Goal: Task Accomplishment & Management: Use online tool/utility

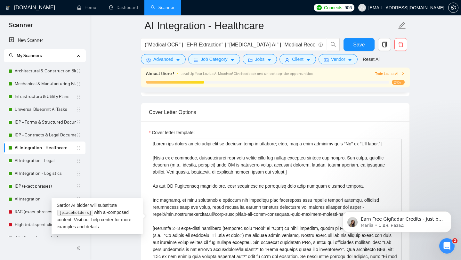
scroll to position [105, 0]
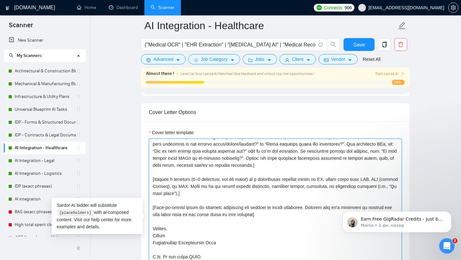
click at [233, 175] on textarea "Cover letter template:" at bounding box center [275, 211] width 253 height 144
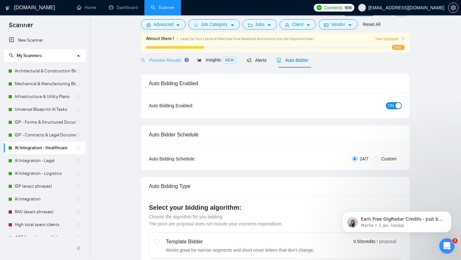
scroll to position [0, 0]
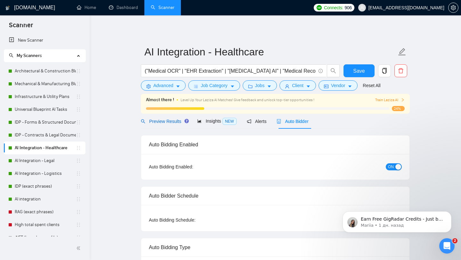
click at [169, 121] on span "Preview Results" at bounding box center [164, 121] width 46 height 5
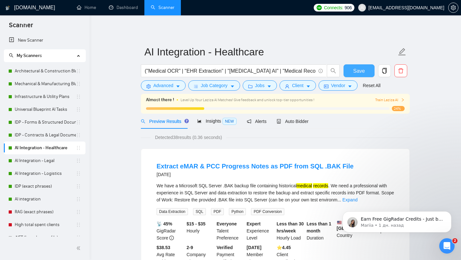
click at [361, 72] on span "Save" at bounding box center [359, 71] width 12 height 8
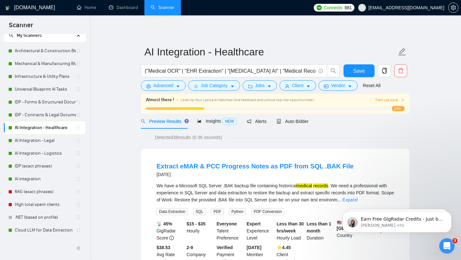
click at [146, 200] on div "Extract eMAR & PCC Progress Notes as PDF from SQL .BAK File [DATE] We have a Mi…" at bounding box center [275, 213] width 268 height 129
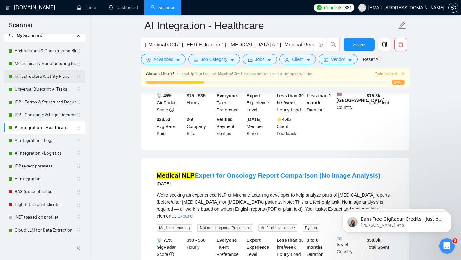
scroll to position [0, 0]
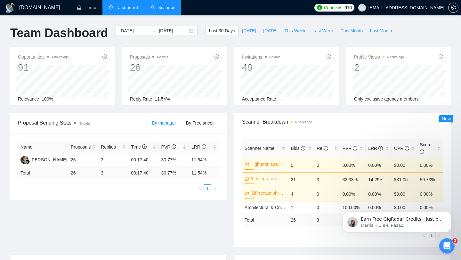
click at [162, 10] on link "Scanner" at bounding box center [163, 7] width 24 height 5
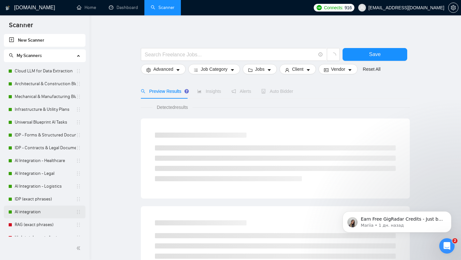
click at [28, 211] on link "AI integration" at bounding box center [45, 211] width 61 height 13
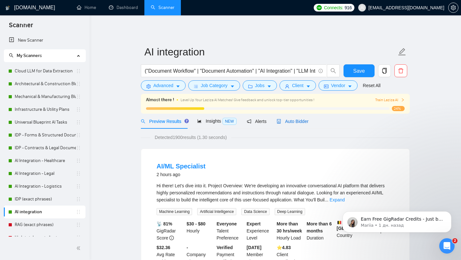
click at [292, 122] on span "Auto Bidder" at bounding box center [293, 121] width 32 height 5
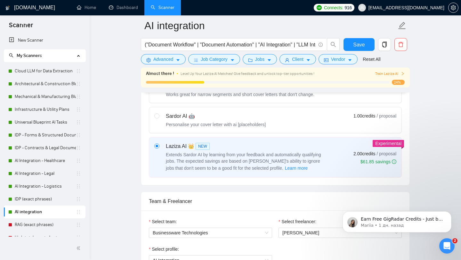
scroll to position [221, 0]
click at [158, 117] on input "radio" at bounding box center [156, 116] width 4 height 4
radio input "true"
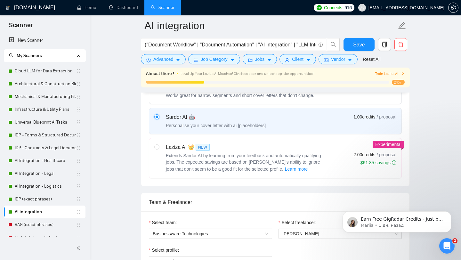
radio input "false"
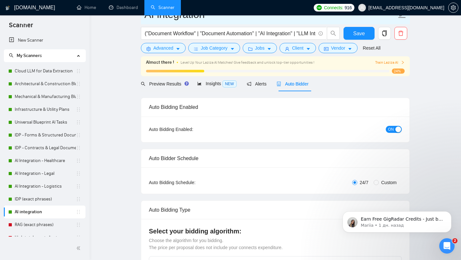
scroll to position [0, 0]
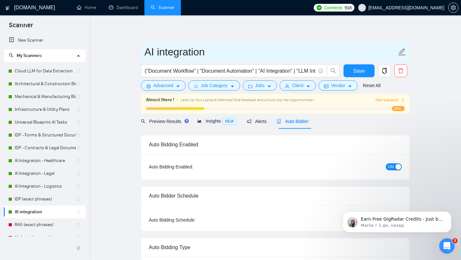
click at [359, 46] on input "AI integration" at bounding box center [270, 52] width 252 height 16
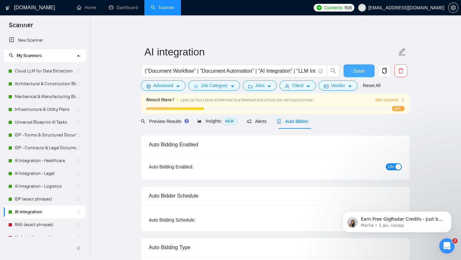
click at [355, 69] on span "Save" at bounding box center [359, 71] width 12 height 8
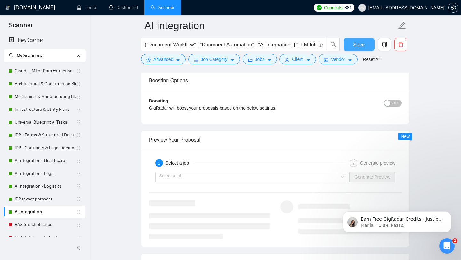
scroll to position [1192, 0]
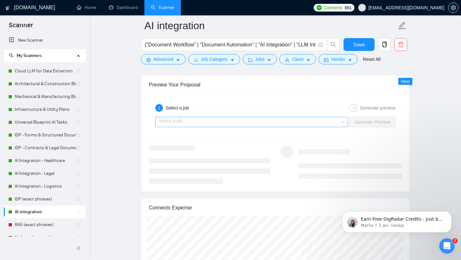
click at [339, 122] on input "search" at bounding box center [249, 122] width 180 height 10
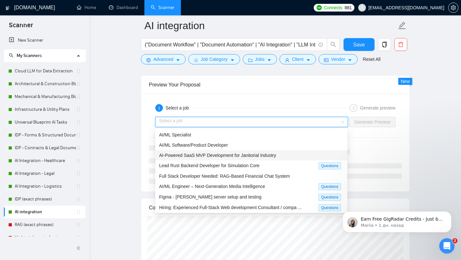
click at [280, 153] on div "AI-Powered SaaS MVP Development for Janitorial Industry" at bounding box center [251, 155] width 184 height 7
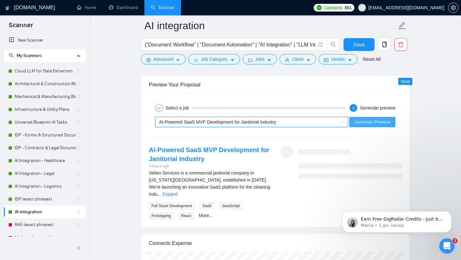
click at [374, 122] on span "Generate Preview" at bounding box center [372, 121] width 36 height 7
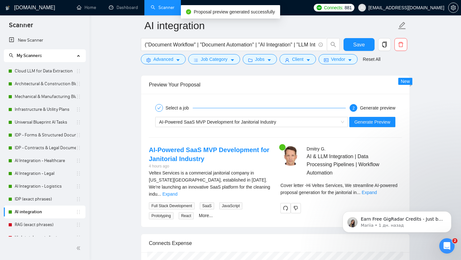
click at [387, 193] on div "Earn Free GigRadar Credits - Just by Sharing Your Story! 💬 Want more credits fo…" at bounding box center [397, 192] width 118 height 80
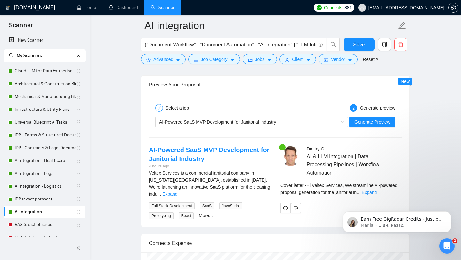
click at [387, 194] on div "Earn Free GigRadar Credits - Just by Sharing Your Story! 💬 Want more credits fo…" at bounding box center [397, 192] width 118 height 80
click at [393, 173] on div "Earn Free GigRadar Credits - Just by Sharing Your Story! 💬 Want more credits fo…" at bounding box center [397, 192] width 118 height 80
click at [387, 192] on div "Earn Free GigRadar Credits - Just by Sharing Your Story! 💬 Want more credits fo…" at bounding box center [397, 192] width 118 height 80
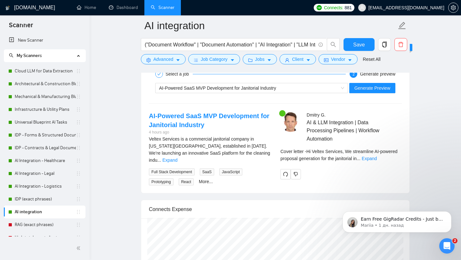
scroll to position [1225, 0]
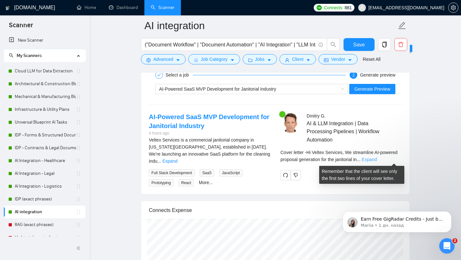
click at [377, 160] on link "Expand" at bounding box center [369, 159] width 15 height 5
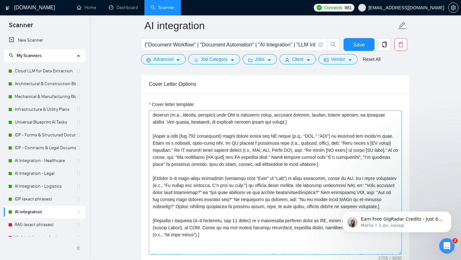
scroll to position [14, 0]
